Goal: Find specific page/section: Find specific page/section

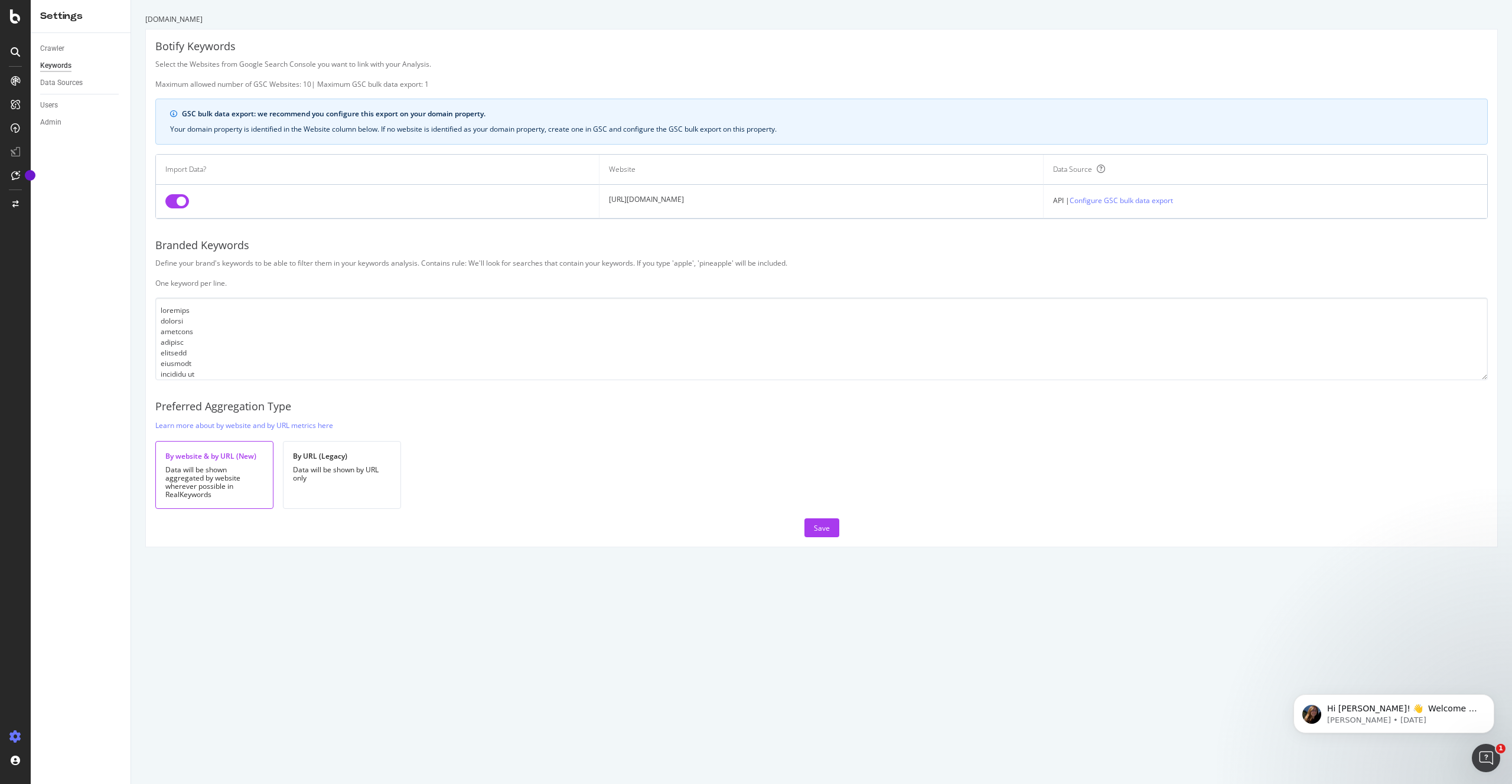
drag, startPoint x: 541, startPoint y: 644, endPoint x: 674, endPoint y: 762, distance: 177.8
click at [541, 644] on div "[DOMAIN_NAME] Botify Keywords Select the Websites from Google Search Console yo…" at bounding box center [822, 392] width 1381 height 784
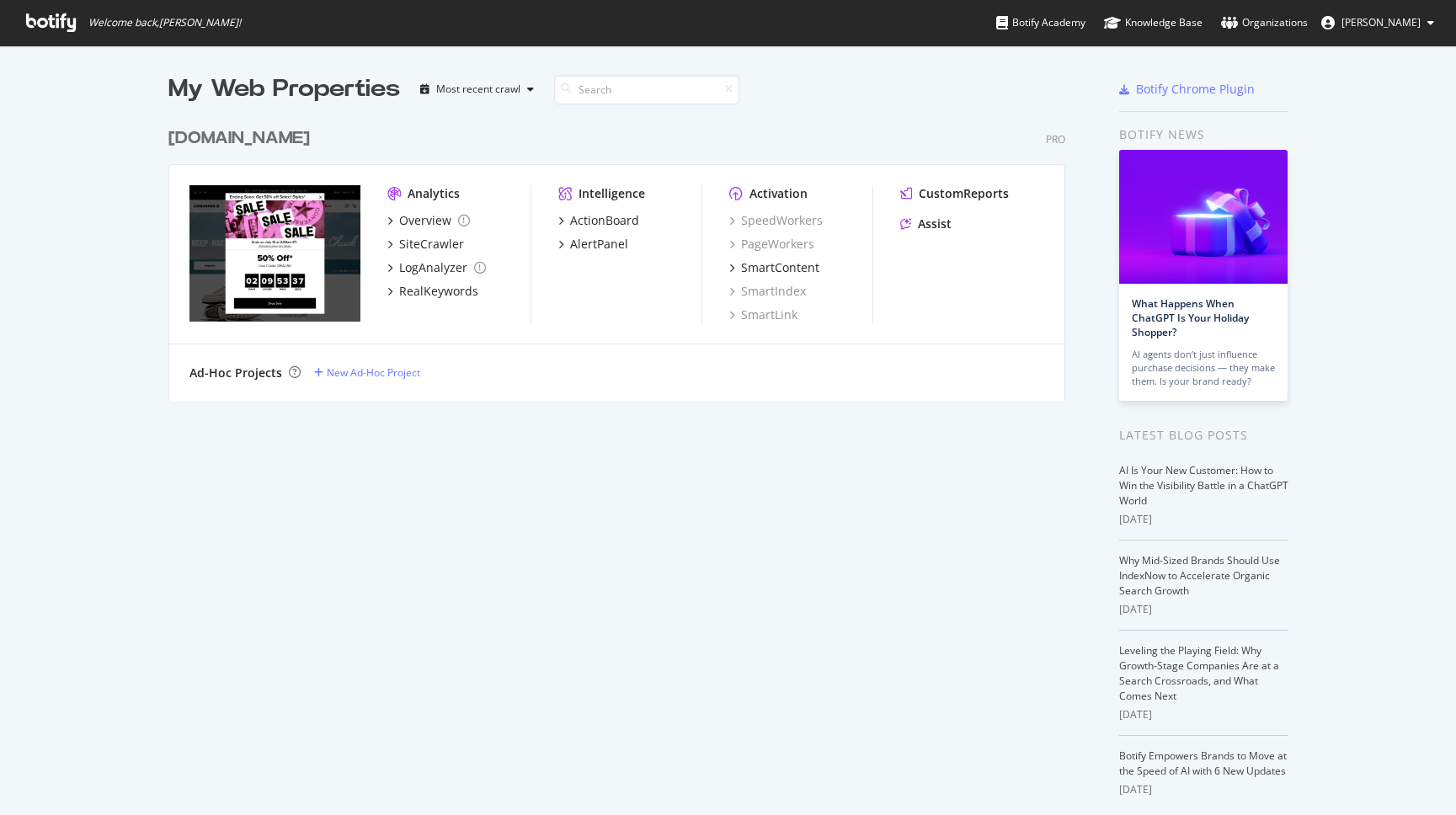
scroll to position [815, 1456]
